Goal: Task Accomplishment & Management: Complete application form

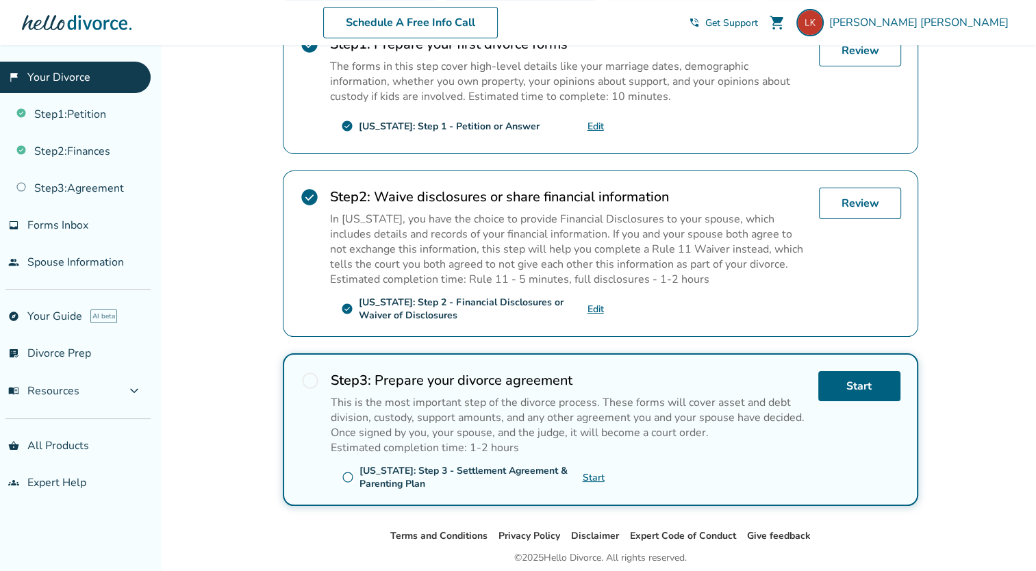
scroll to position [310, 0]
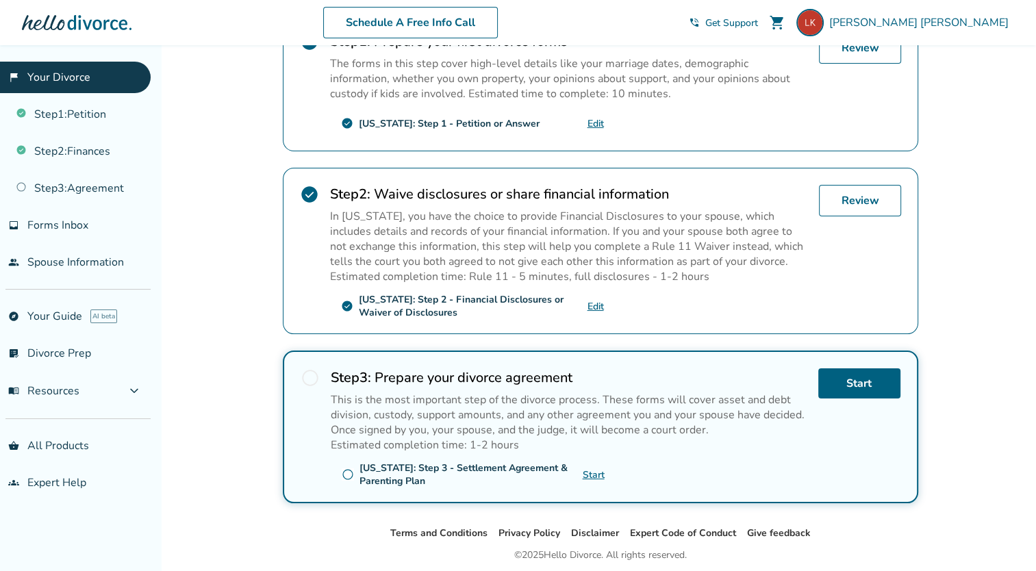
click at [304, 381] on span "radio_button_unchecked" at bounding box center [310, 377] width 19 height 19
click at [346, 480] on div "radio_button_unchecked [US_STATE]: Step 3 - Settlement Agreement & Parenting Pl…" at bounding box center [462, 474] width 241 height 26
click at [863, 389] on link "Start" at bounding box center [859, 383] width 82 height 30
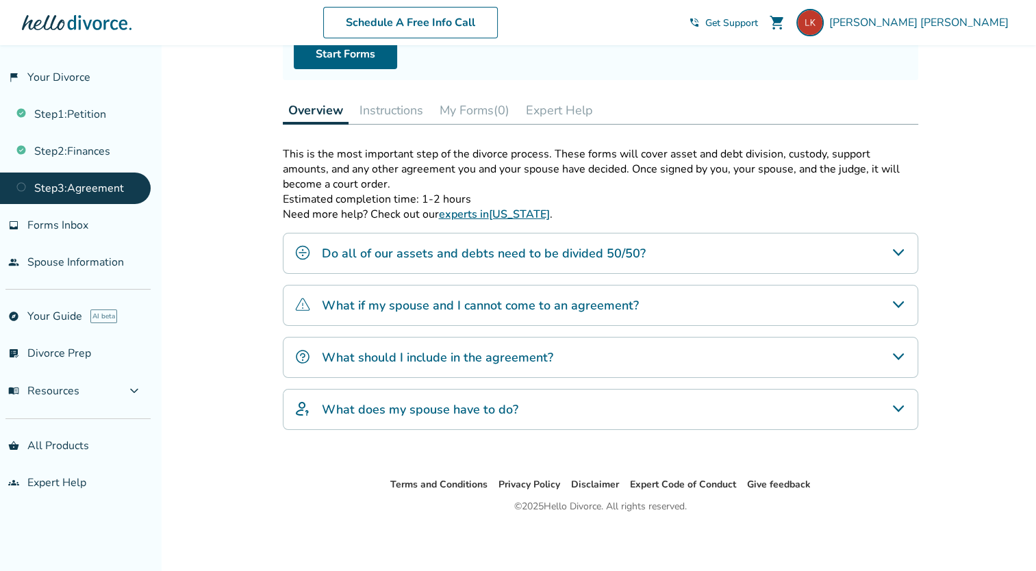
scroll to position [160, 0]
click at [390, 112] on button "Instructions" at bounding box center [391, 110] width 75 height 27
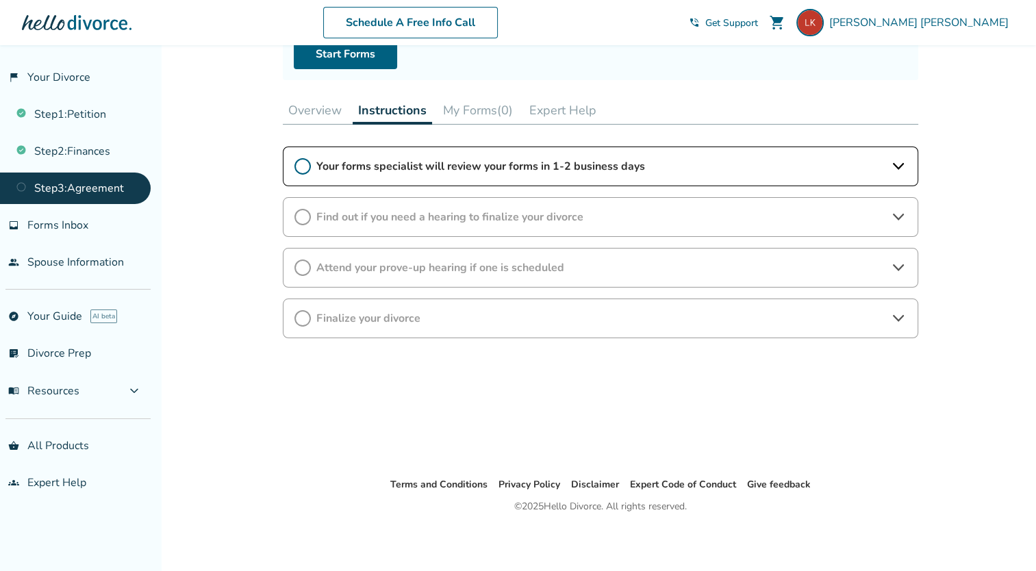
click at [893, 171] on icon at bounding box center [898, 166] width 16 height 16
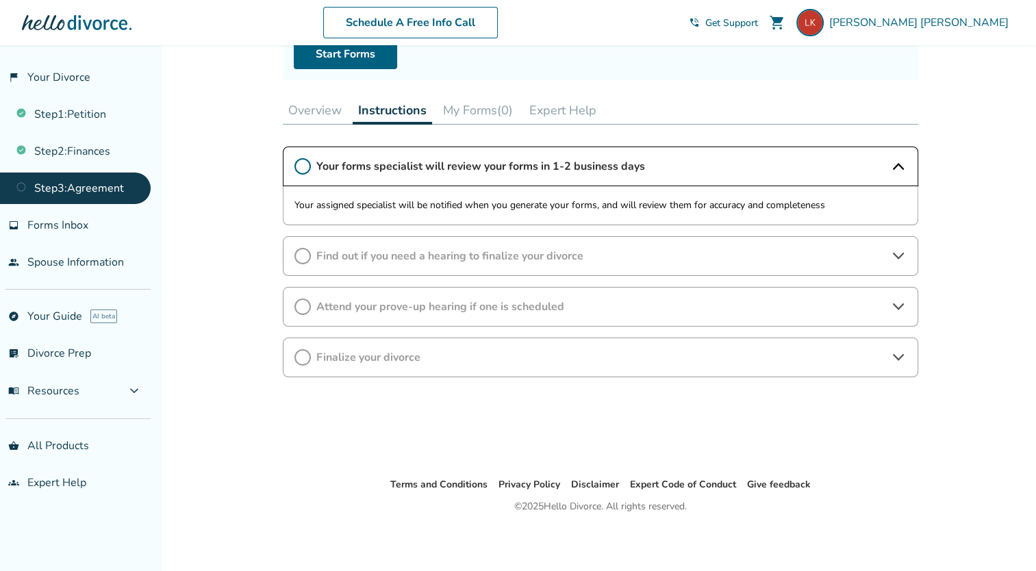
click at [906, 259] on div "Find out if you need a hearing to finalize your divorce" at bounding box center [600, 256] width 635 height 40
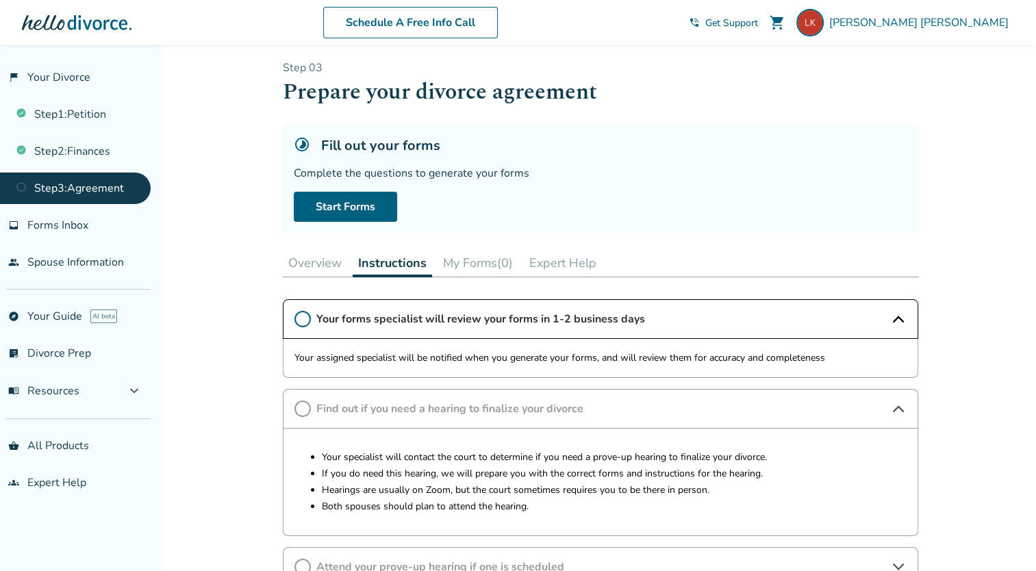
scroll to position [5, 0]
click at [355, 202] on link "Start Forms" at bounding box center [345, 208] width 103 height 30
